Goal: Book appointment/travel/reservation

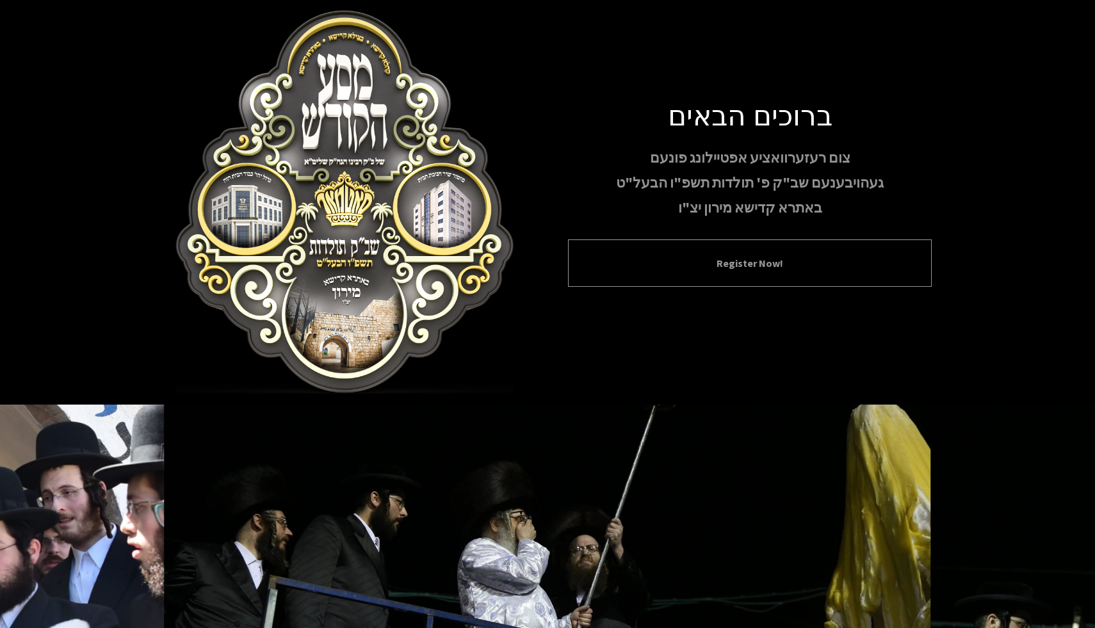
click at [788, 266] on button "Register Now!" at bounding box center [750, 262] width 332 height 15
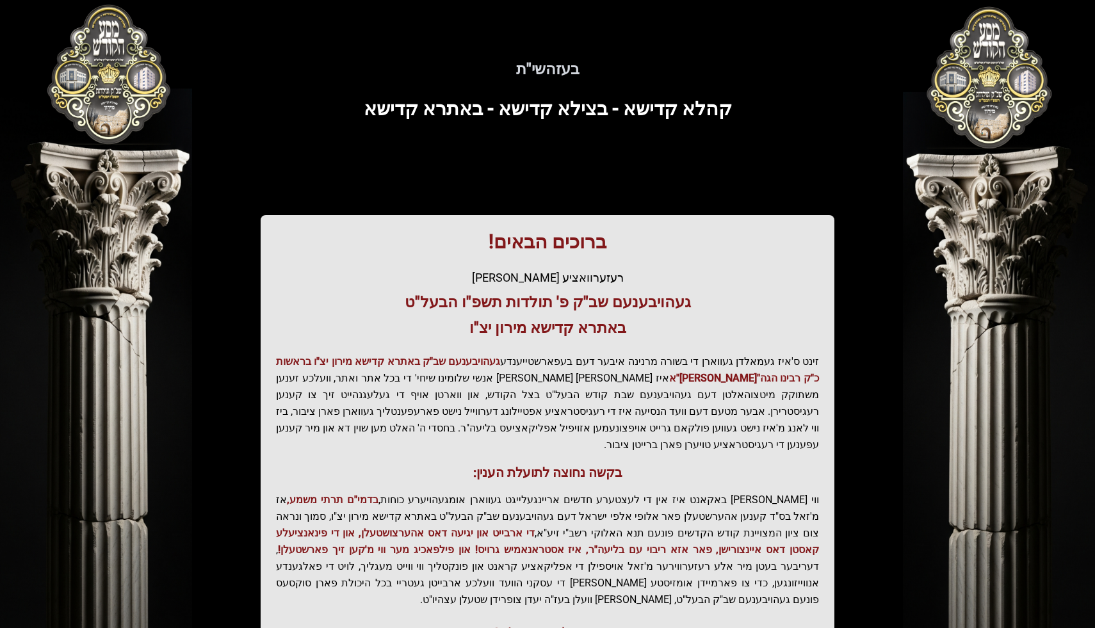
scroll to position [147, 0]
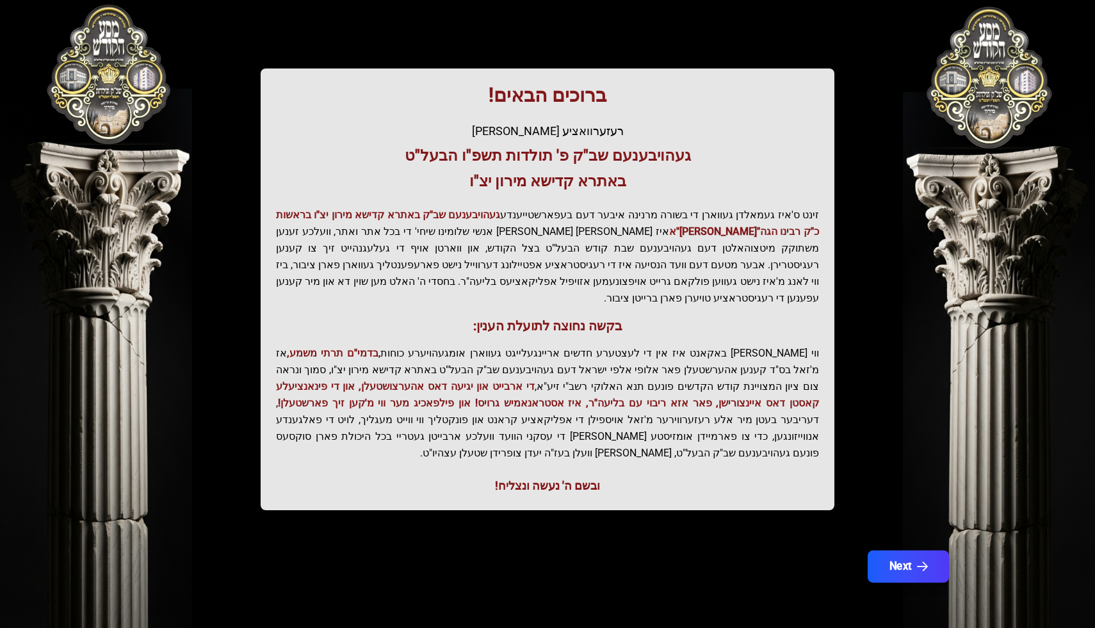
click at [914, 562] on button "Next" at bounding box center [908, 567] width 81 height 32
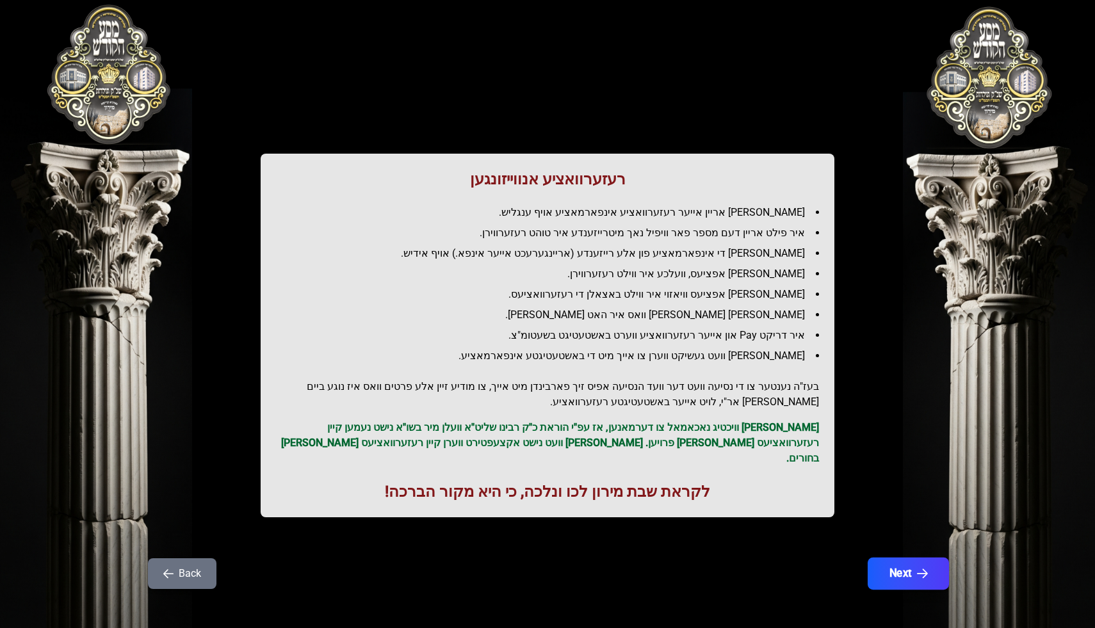
click at [914, 560] on button "Next" at bounding box center [908, 574] width 81 height 32
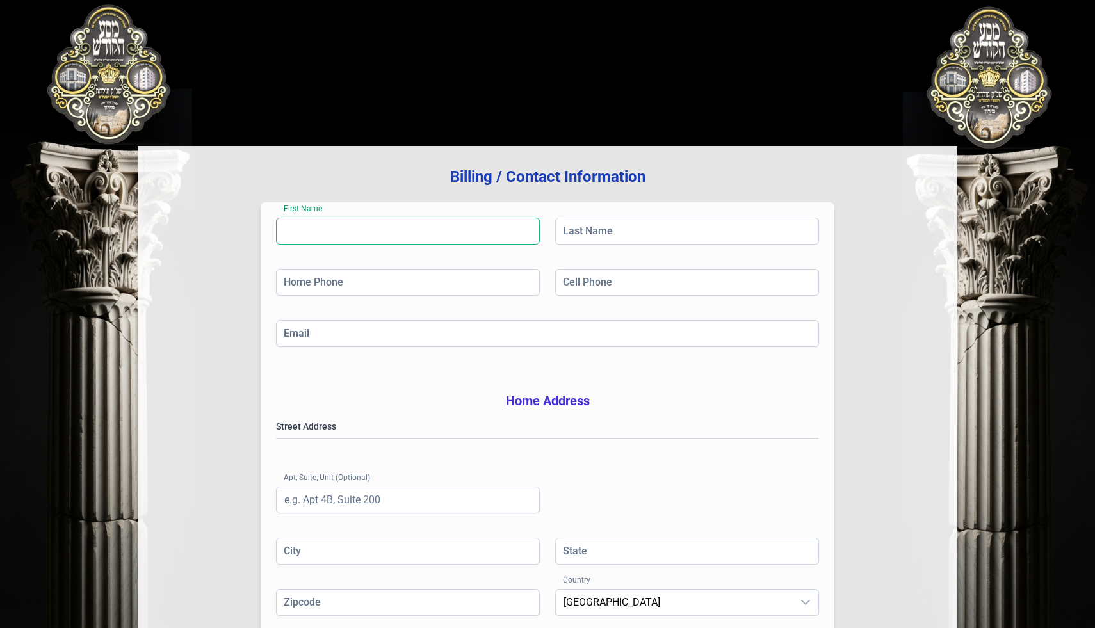
click at [390, 229] on input "First Name" at bounding box center [408, 231] width 264 height 27
type input "[PERSON_NAME]"
type input "[PHONE_NUMBER]"
type input "[PERSON_NAME][EMAIL_ADDRESS][DOMAIN_NAME]"
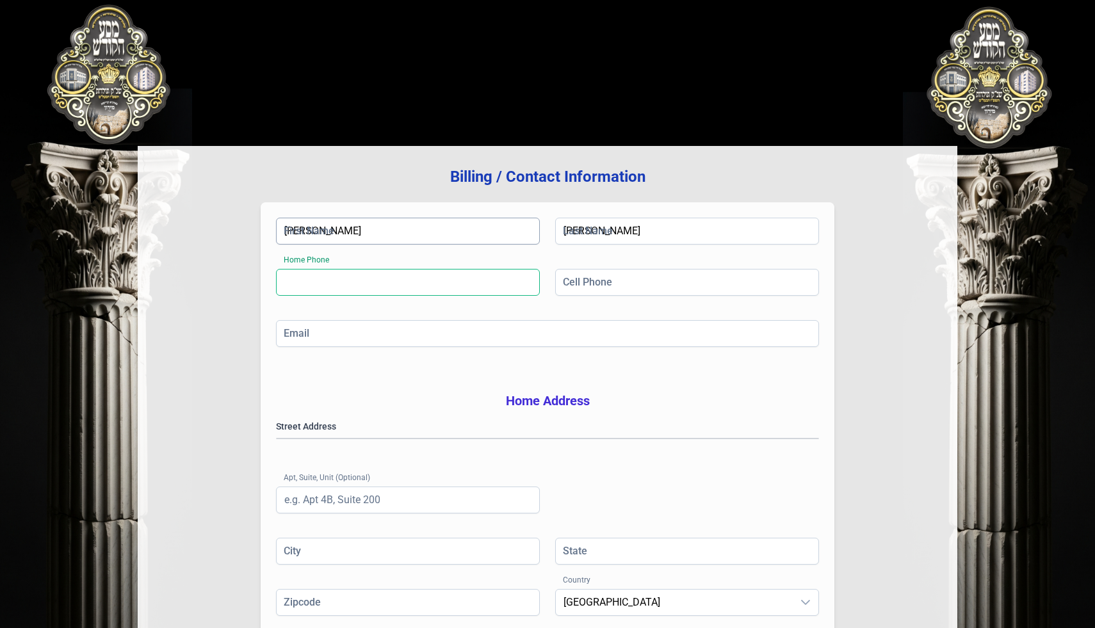
type input "Toms River"
type input "[US_STATE]"
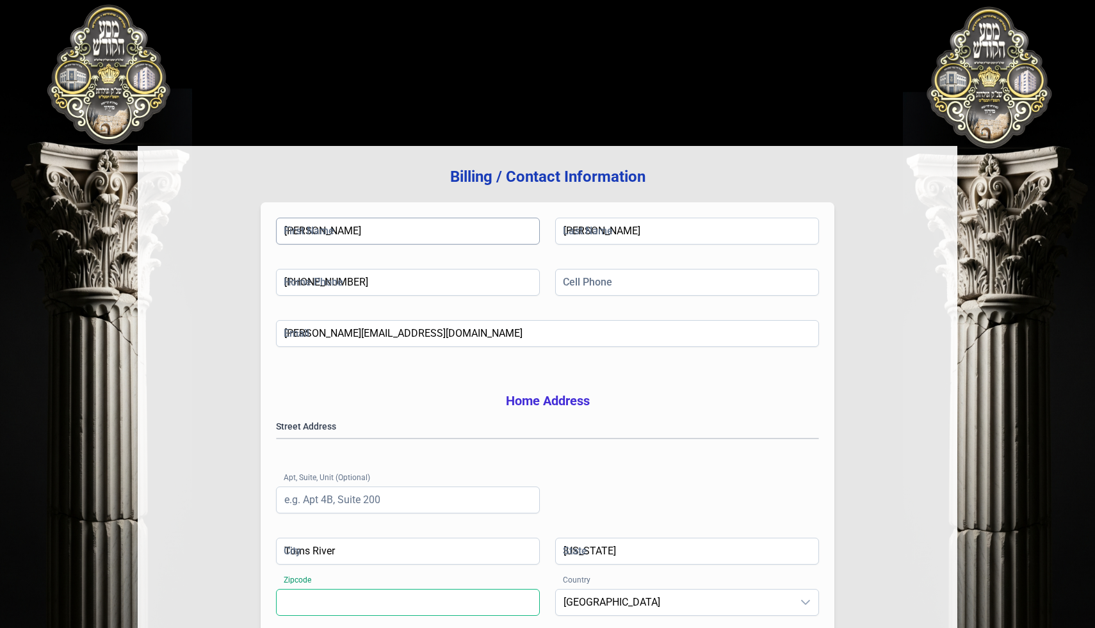
type input "08757"
click at [580, 281] on input "Cell Phone" at bounding box center [687, 282] width 264 height 27
click at [612, 305] on div "Home Phone [PHONE_NUMBER] Cell Phone Cell Phone is required" at bounding box center [547, 294] width 543 height 51
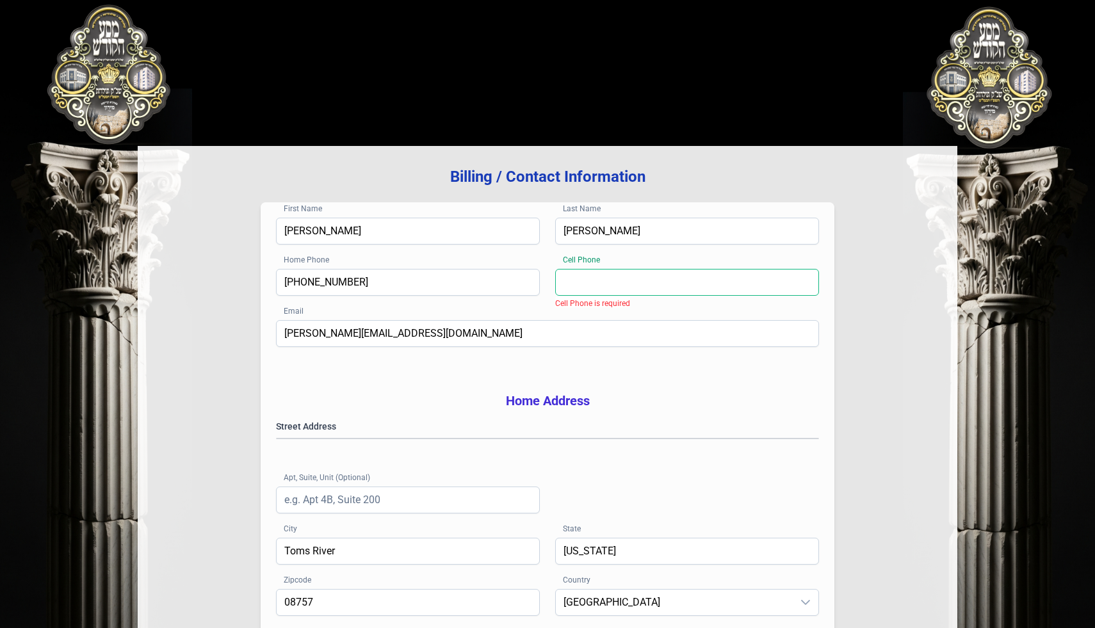
click at [599, 285] on input "Cell Phone" at bounding box center [687, 282] width 264 height 27
type input "[PHONE_NUMBER]"
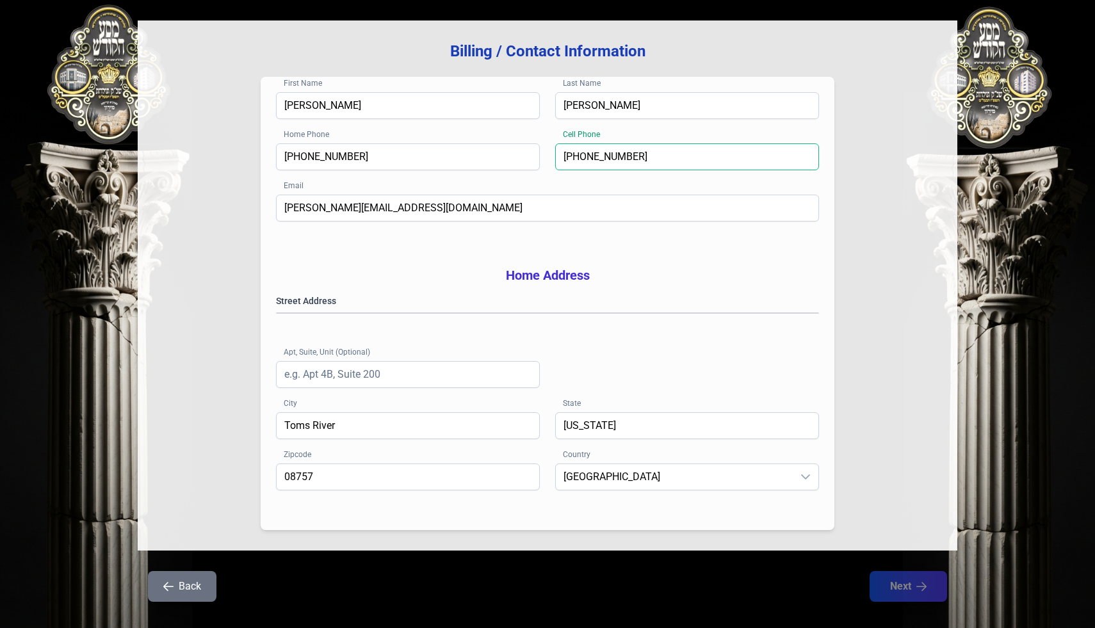
scroll to position [165, 0]
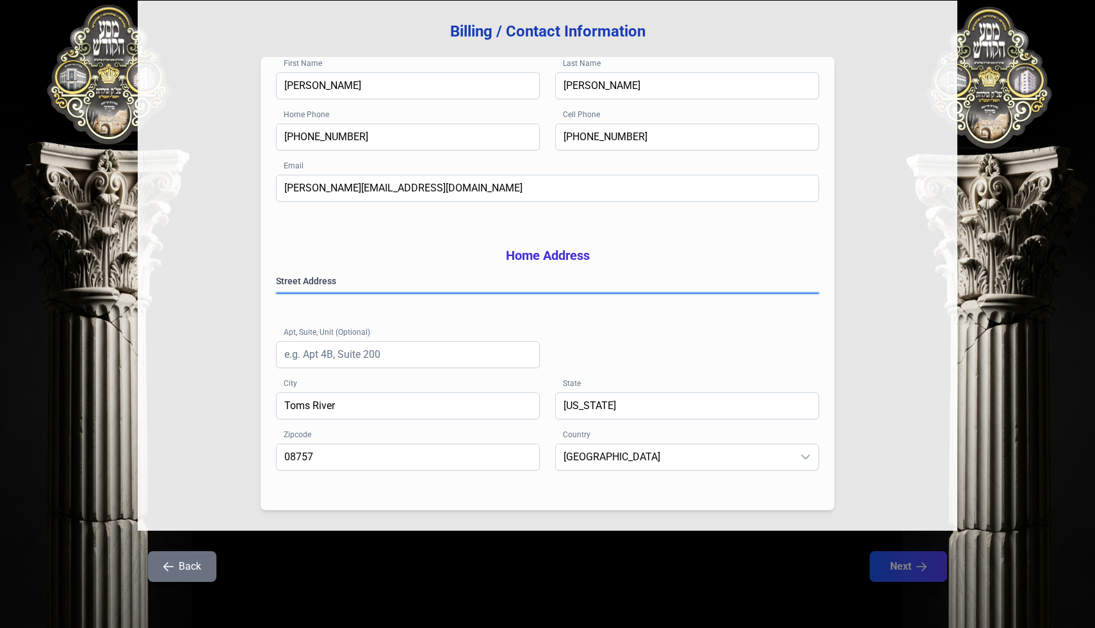
click at [277, 293] on gmp-place-autocomplete at bounding box center [277, 293] width 0 height 0
type input "[PERSON_NAME][GEOGRAPHIC_DATA]"
type input "NJ"
type input "085272393"
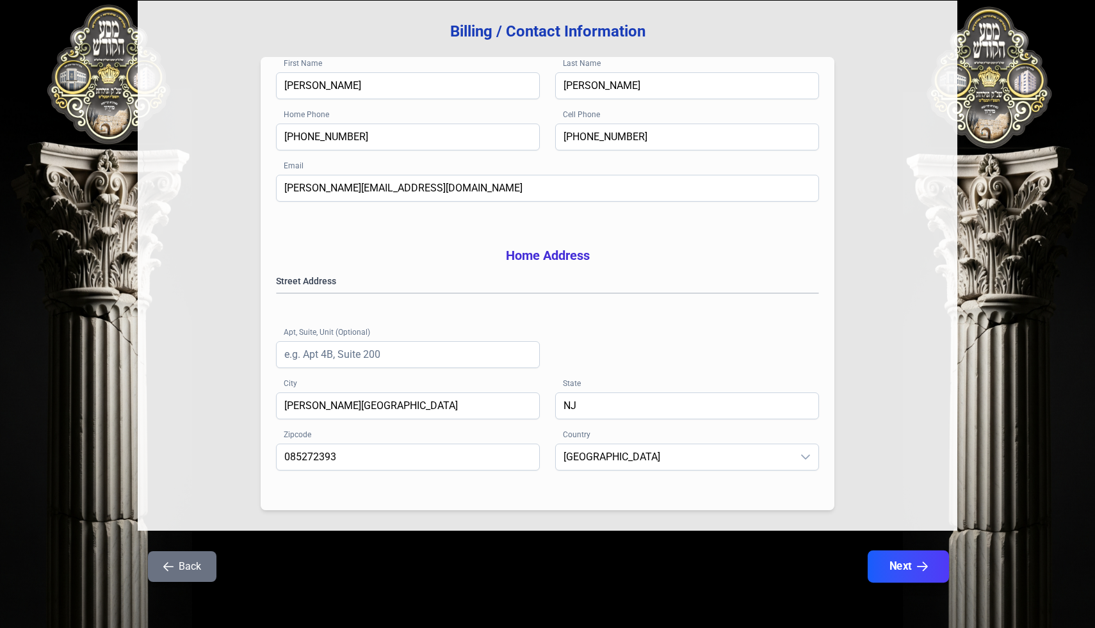
click at [900, 558] on button "Next" at bounding box center [908, 567] width 81 height 32
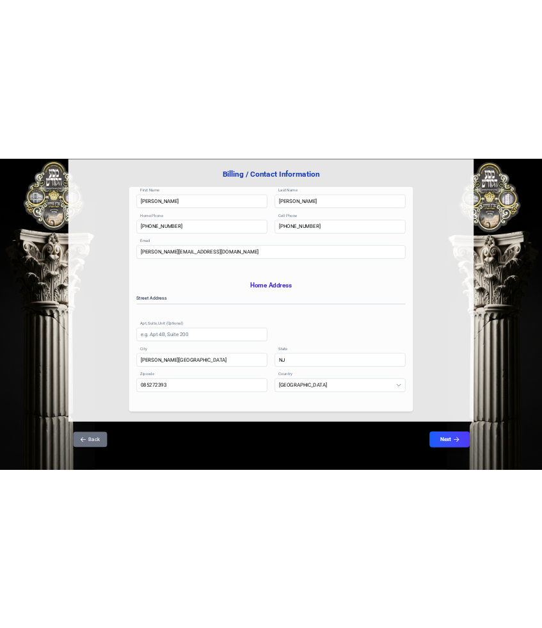
scroll to position [0, 0]
